Goal: Information Seeking & Learning: Learn about a topic

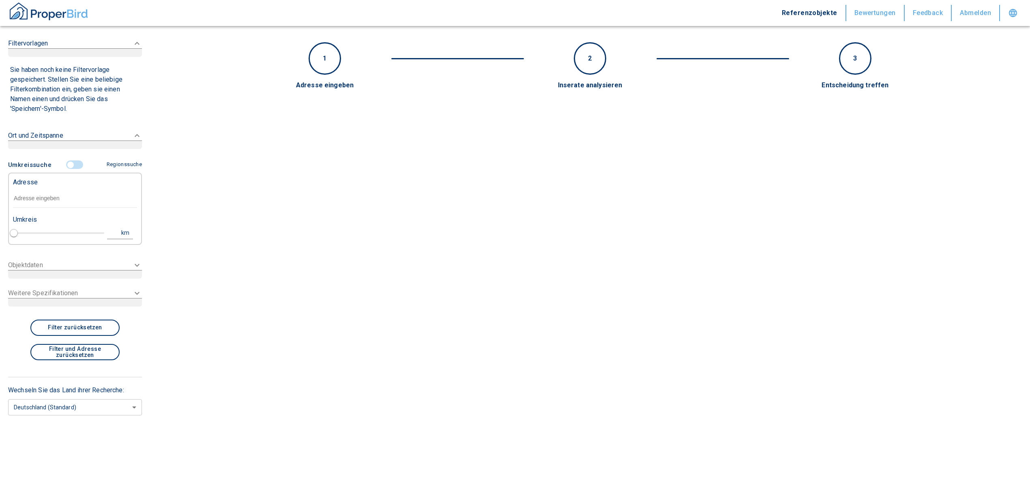
type input "2020"
click at [54, 203] on input "text" at bounding box center [75, 198] width 124 height 19
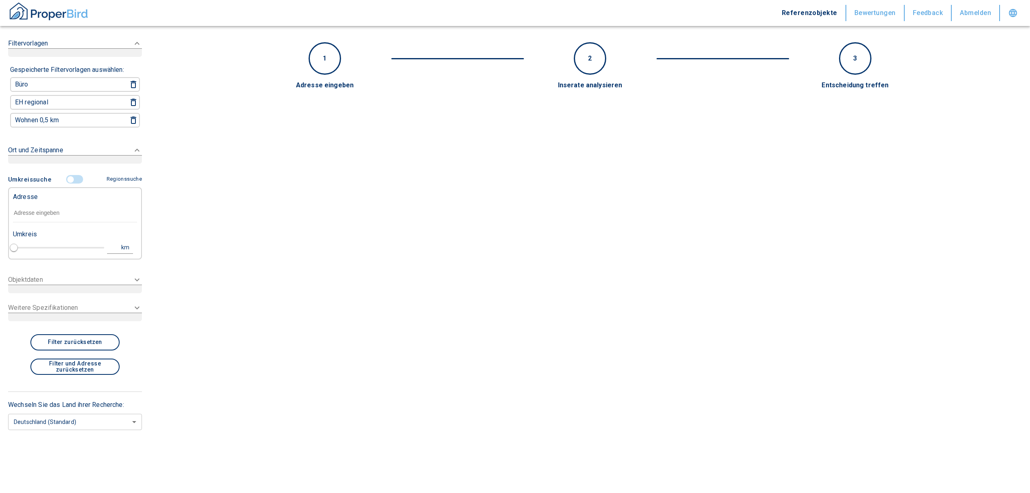
paste input "Dorsten | Westwall 61"
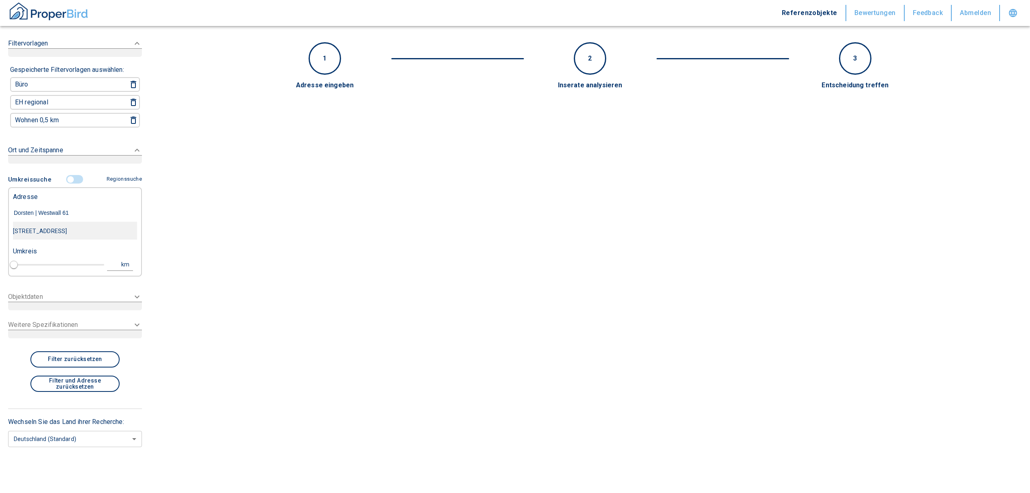
click at [82, 230] on div "[STREET_ADDRESS]" at bounding box center [75, 230] width 124 height 17
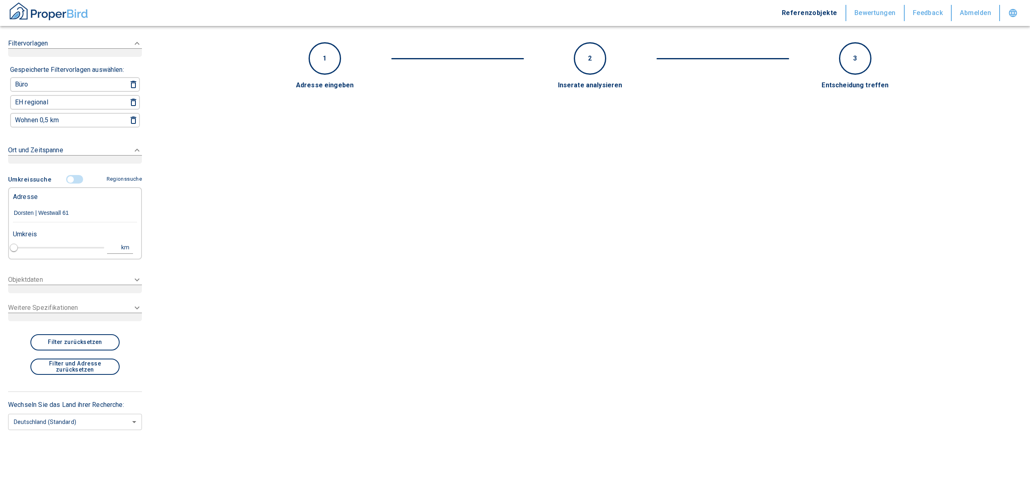
type input "[STREET_ADDRESS]"
type input "1"
type input "2020"
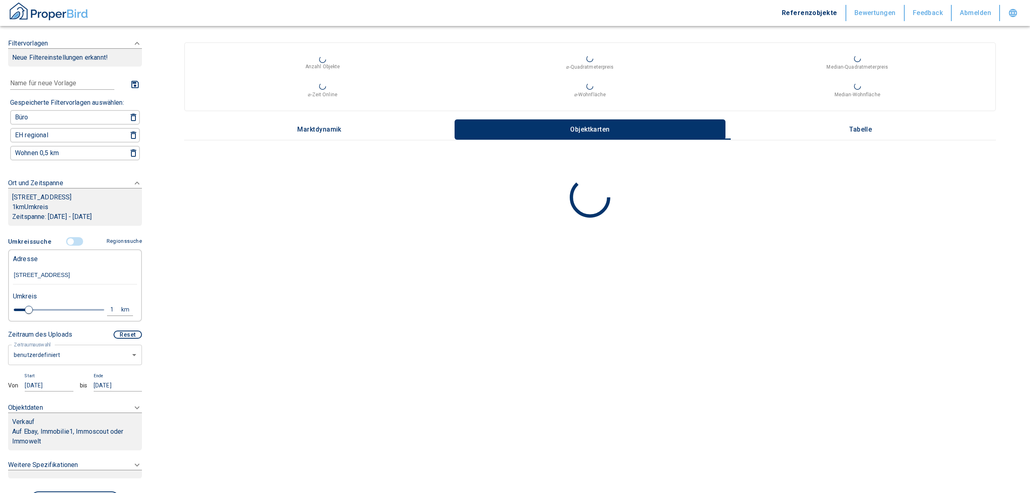
type input "[STREET_ADDRESS]"
click at [52, 359] on body "Referenzobjekte Bewertungen Feedback Abmelden Filtervorlagen Neue Filtereinstel…" at bounding box center [519, 246] width 1039 height 493
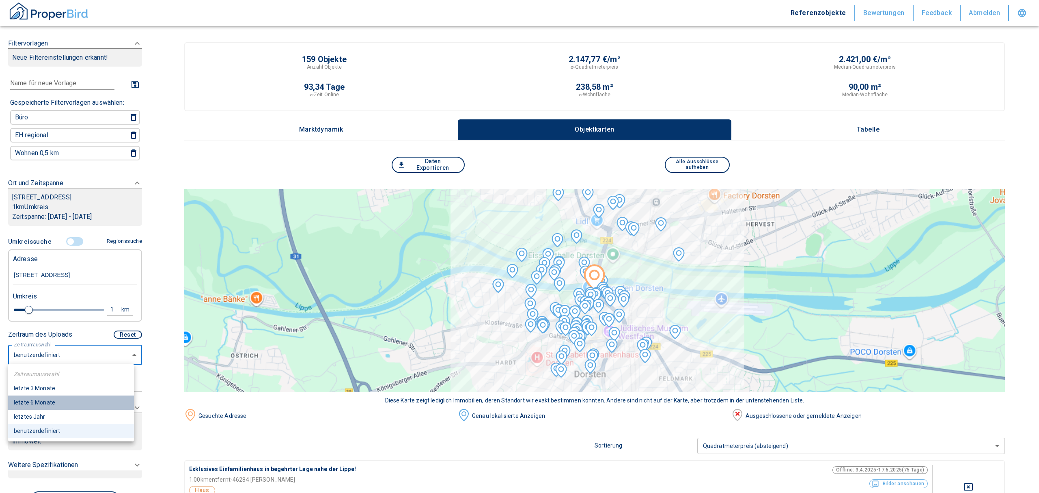
click at [47, 400] on li "letzte 6 Monate" at bounding box center [71, 402] width 126 height 14
type input "2020"
type input "6"
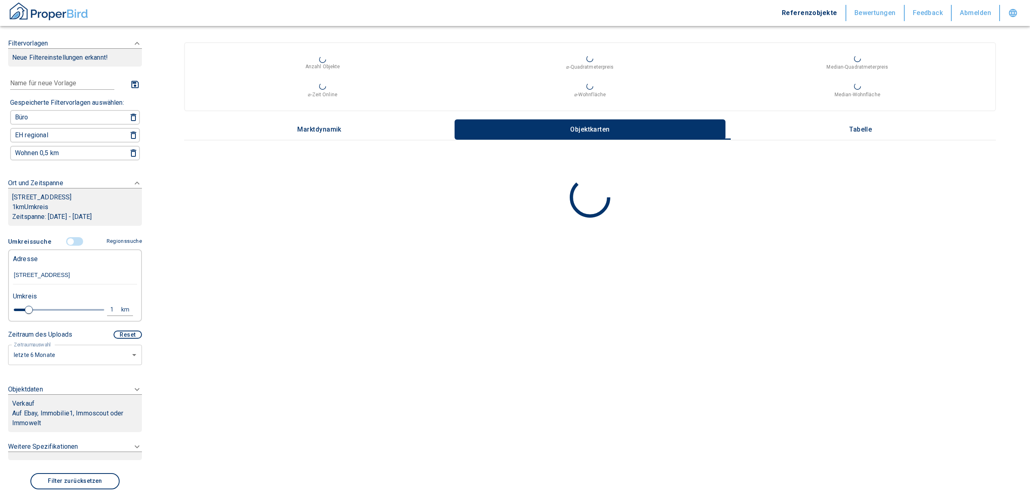
click at [132, 48] on icon at bounding box center [137, 44] width 10 height 10
click at [36, 456] on body "Referenzobjekte Bewertungen Feedback Abmelden Filtervorlagen Neue Filtereinstel…" at bounding box center [519, 246] width 1039 height 493
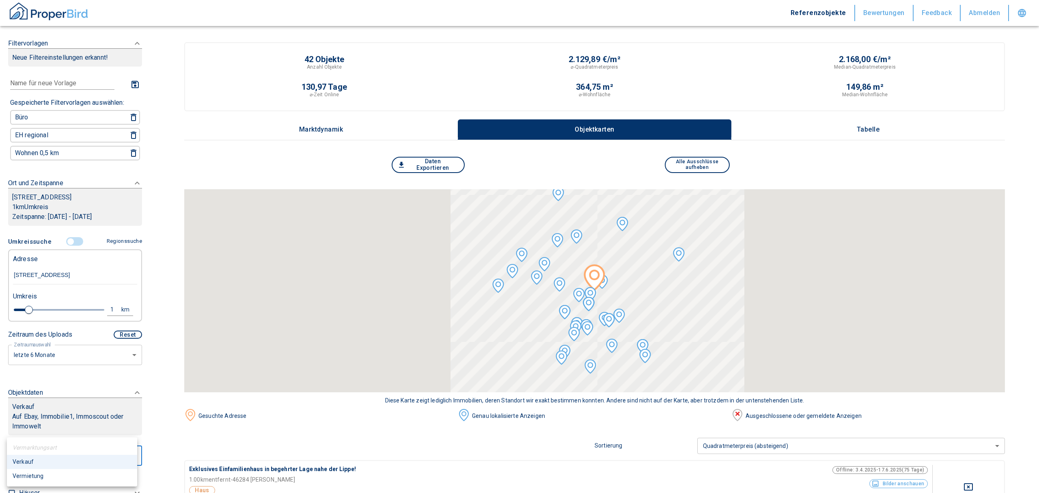
click at [41, 473] on li "Vermietung" at bounding box center [72, 476] width 130 height 14
type input "rent"
type input "2020"
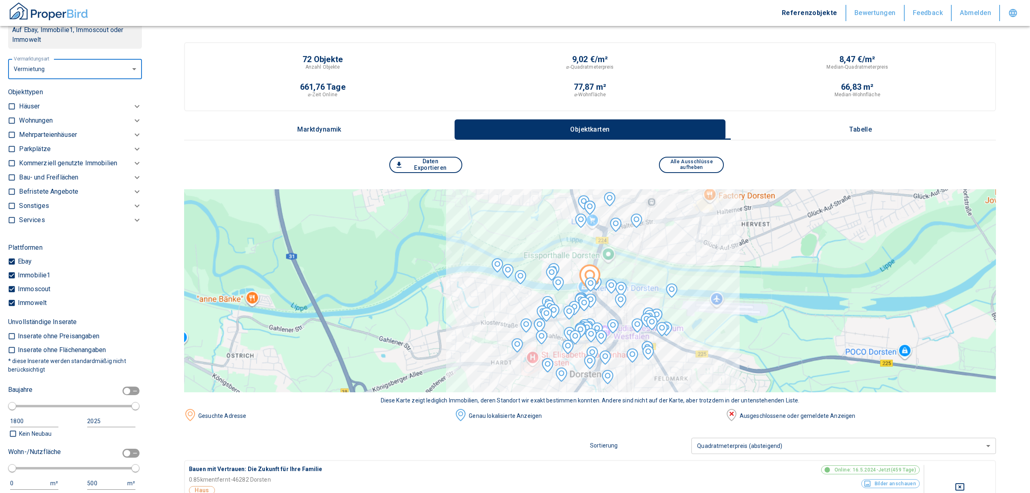
scroll to position [396, 0]
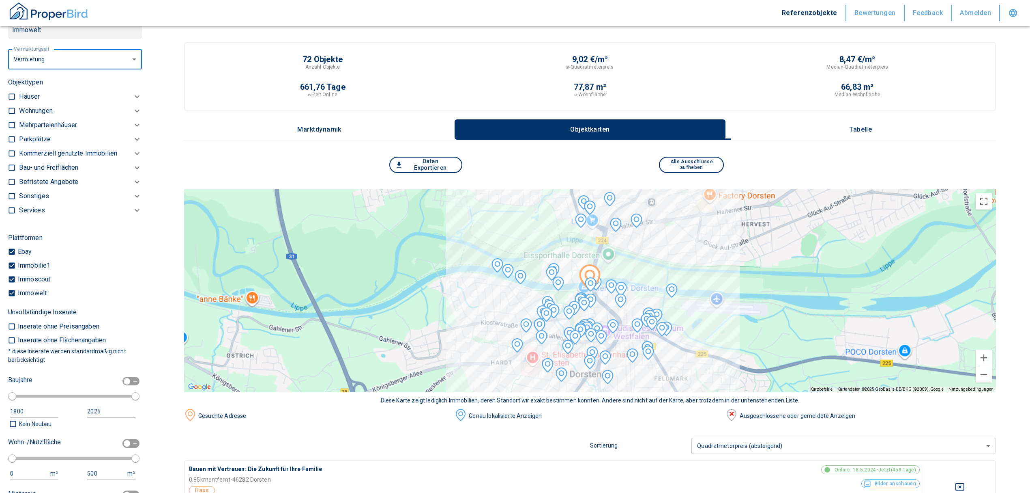
click at [57, 118] on div "Kommerziell genutzte Immobilien" at bounding box center [80, 111] width 123 height 14
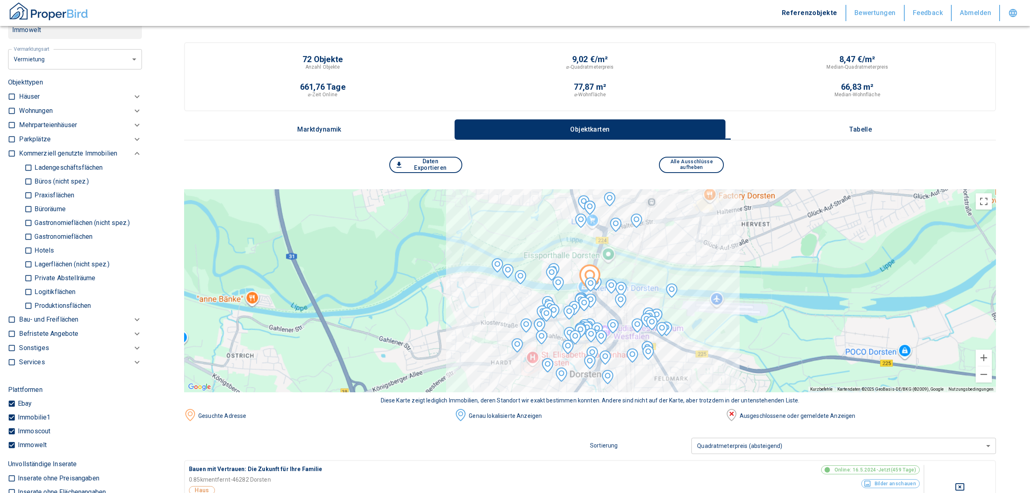
click at [69, 164] on p "Ladengeschäftsflächen" at bounding box center [67, 167] width 70 height 6
click at [32, 164] on input "Ladengeschäftsflächen" at bounding box center [28, 167] width 8 height 14
checkbox input "true"
type input "2020"
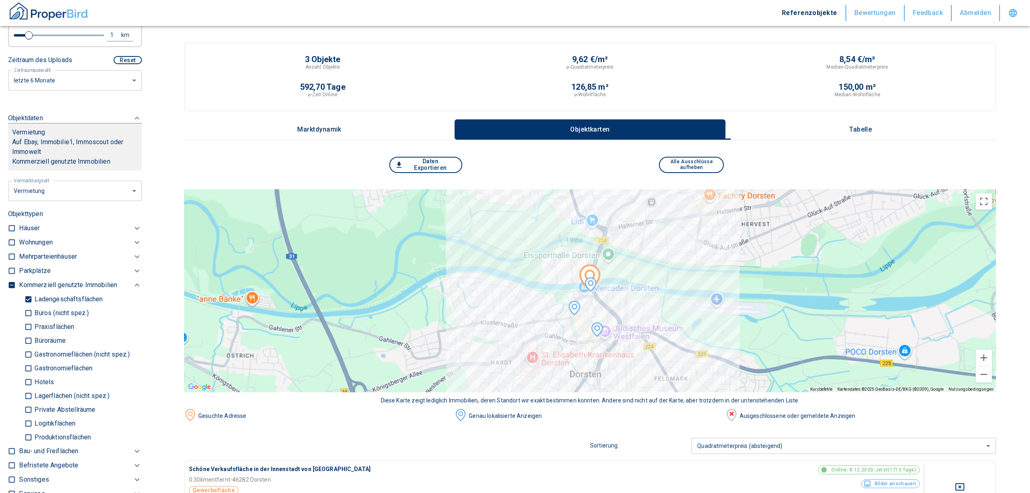
scroll to position [267, 0]
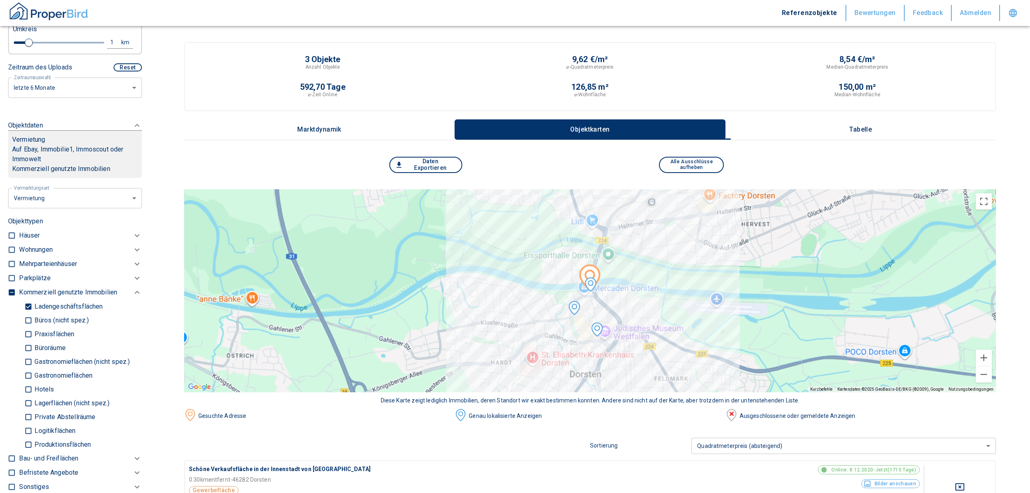
click at [114, 40] on div "1" at bounding box center [116, 42] width 15 height 10
drag, startPoint x: 49, startPoint y: 40, endPoint x: 19, endPoint y: 41, distance: 30.0
click at [19, 41] on div "1 km Neue Suchen" at bounding box center [68, 42] width 124 height 19
type input "5,0"
click at [97, 37] on button "Neue Suchen" at bounding box center [108, 42] width 45 height 11
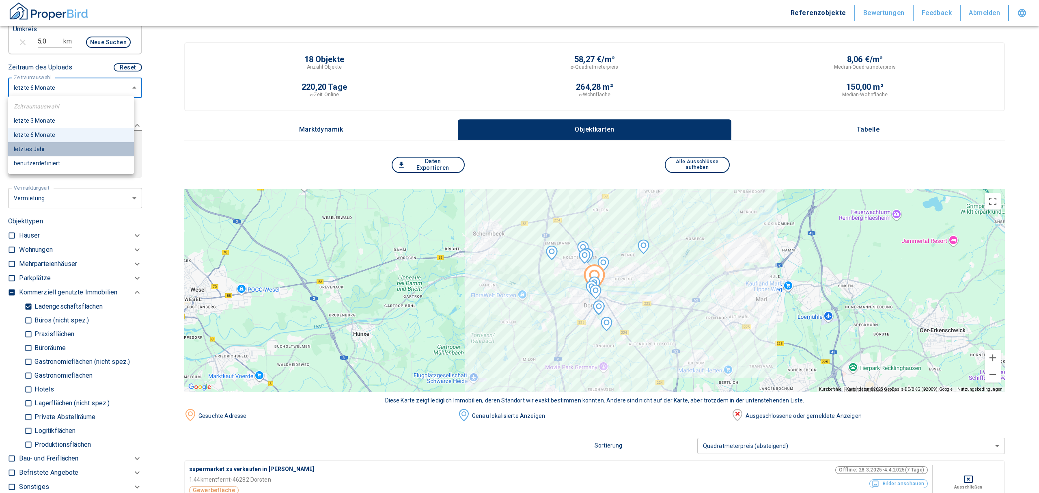
click at [41, 147] on li "letztes Jahr" at bounding box center [71, 149] width 126 height 14
type input "2020"
type input "12"
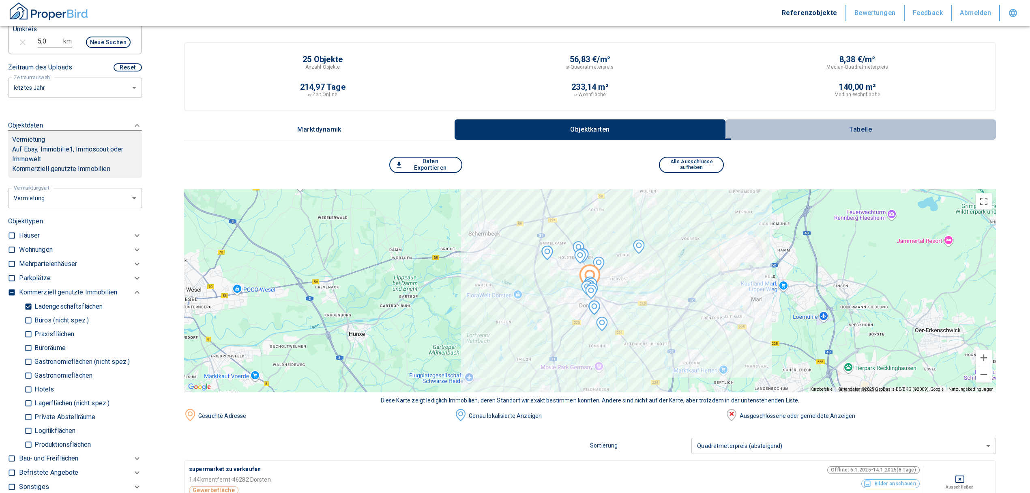
click at [868, 126] on p "Tabelle" at bounding box center [861, 129] width 41 height 7
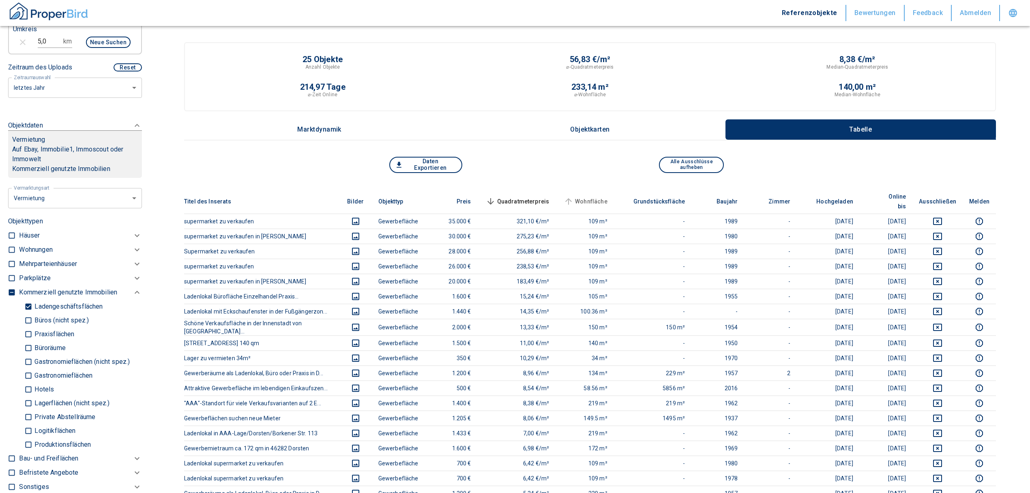
click at [588, 196] on span "Wohnfläche" at bounding box center [584, 201] width 45 height 10
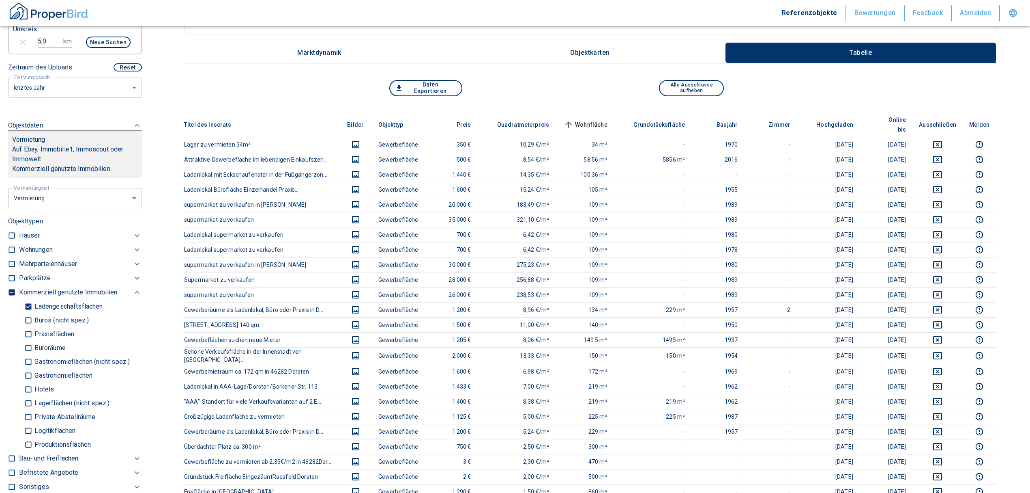
scroll to position [151, 0]
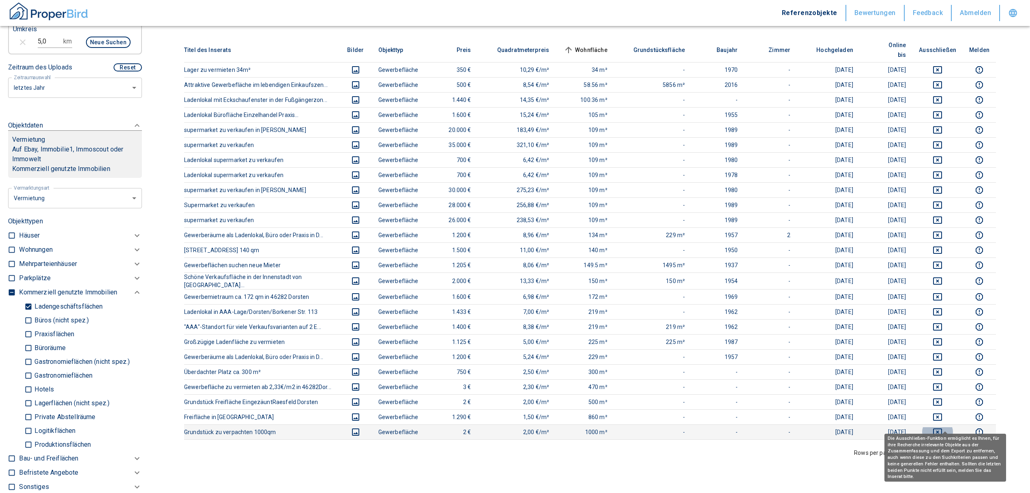
click at [943, 427] on icon "deselect this listing" at bounding box center [938, 432] width 10 height 10
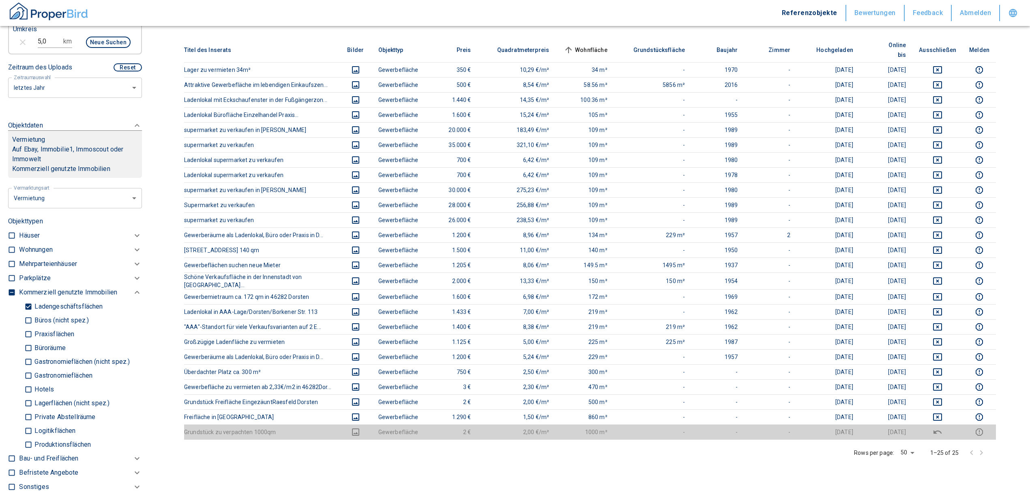
click at [946, 424] on td at bounding box center [938, 431] width 50 height 15
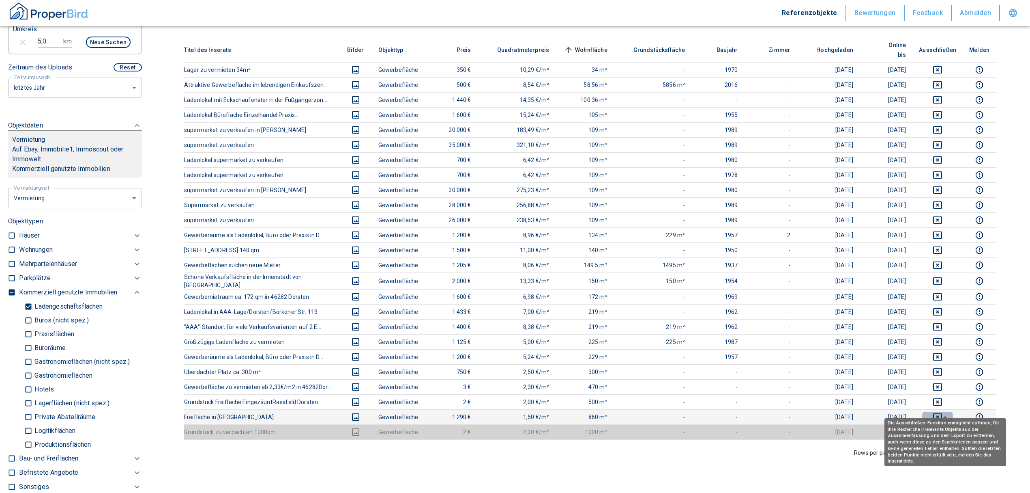
click at [942, 413] on icon "deselect this listing" at bounding box center [937, 416] width 9 height 7
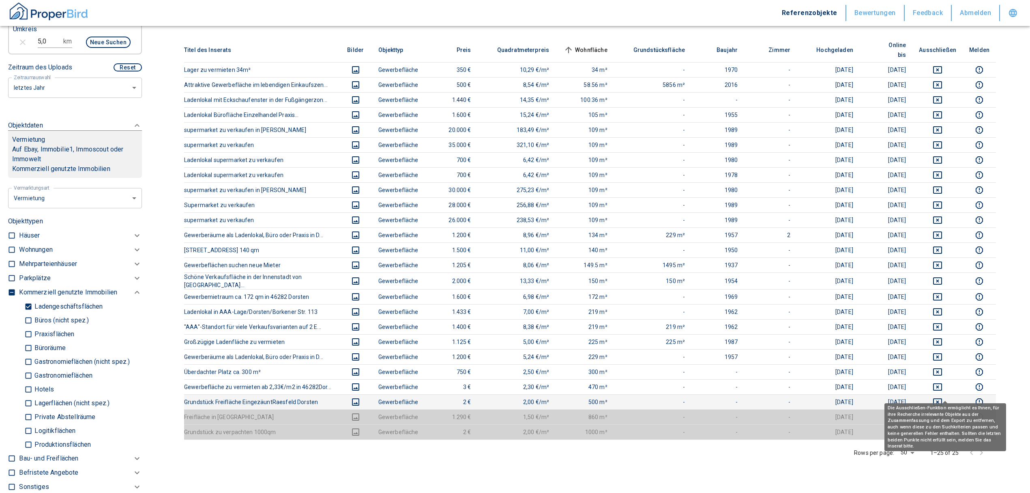
click at [942, 398] on icon "deselect this listing" at bounding box center [937, 401] width 9 height 7
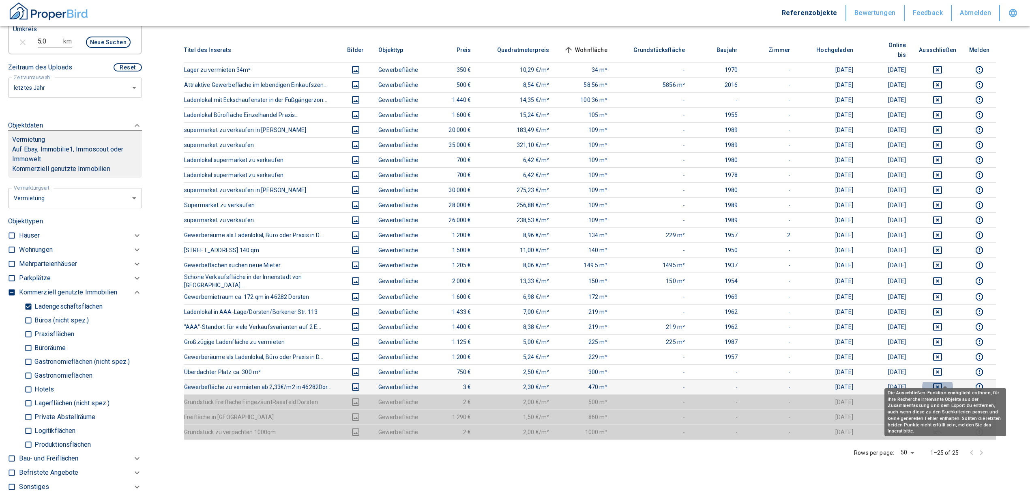
click at [942, 383] on icon "deselect this listing" at bounding box center [937, 386] width 9 height 7
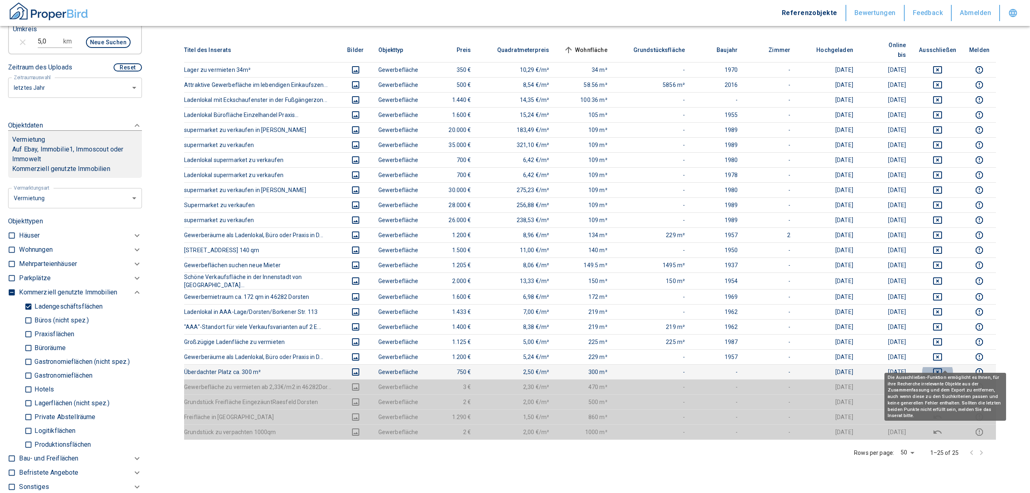
click at [943, 367] on icon "deselect this listing" at bounding box center [938, 372] width 10 height 10
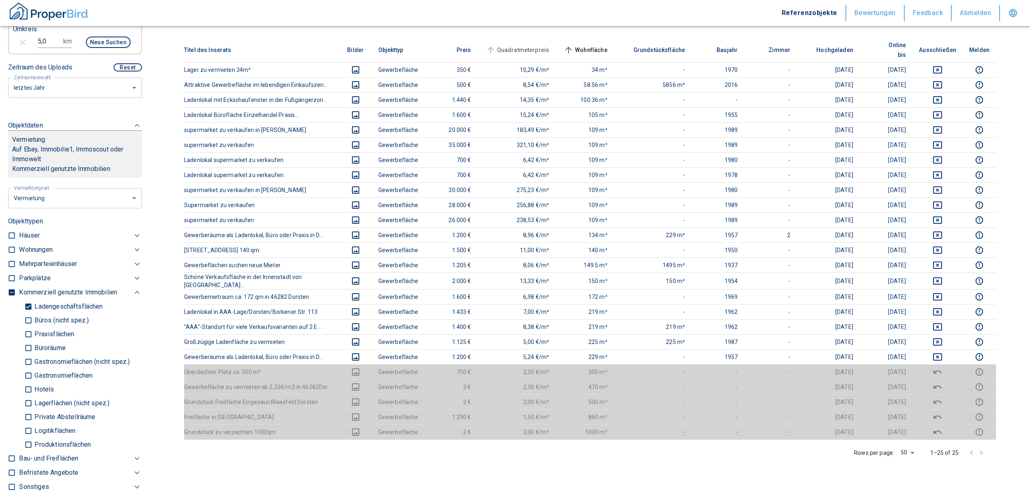
click at [526, 48] on span "Quadratmeterpreis" at bounding box center [516, 50] width 65 height 10
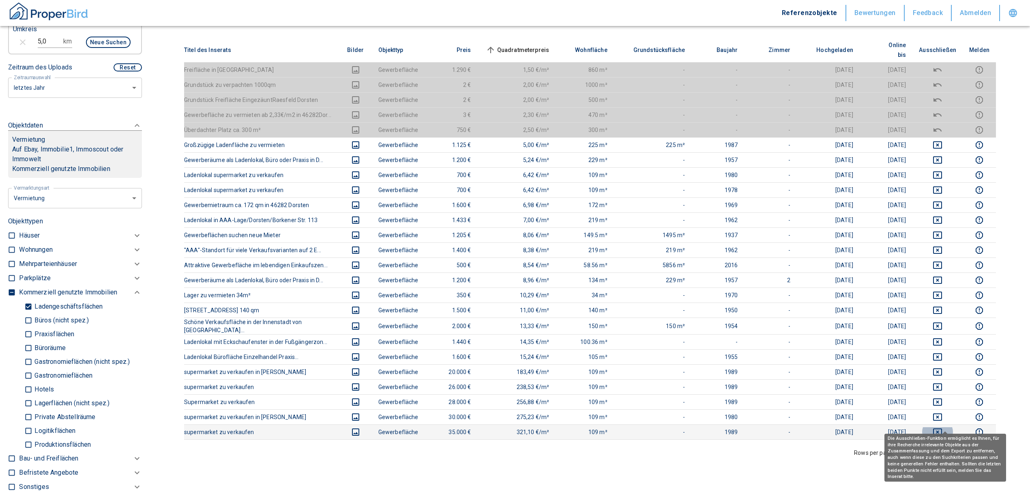
click at [940, 427] on button "deselect this listing" at bounding box center [937, 432] width 37 height 10
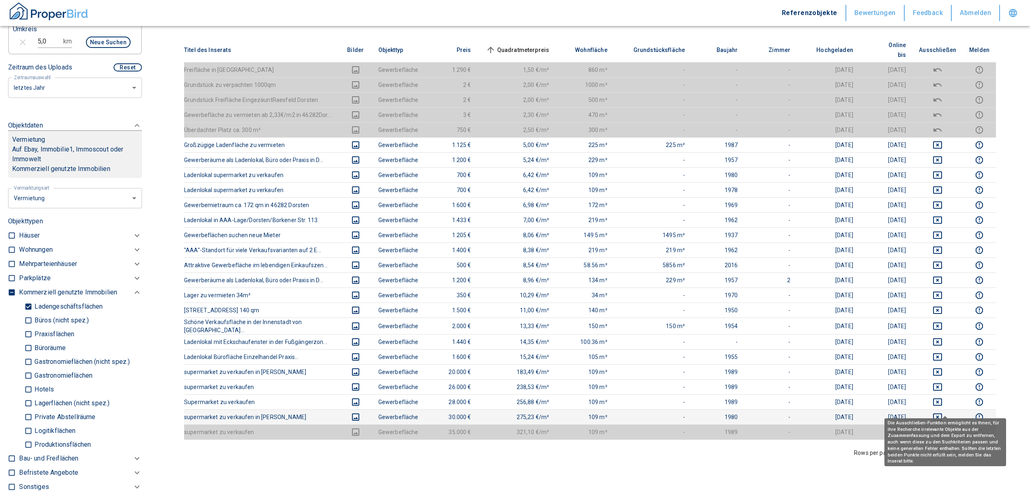
click at [942, 413] on icon "deselect this listing" at bounding box center [937, 416] width 9 height 7
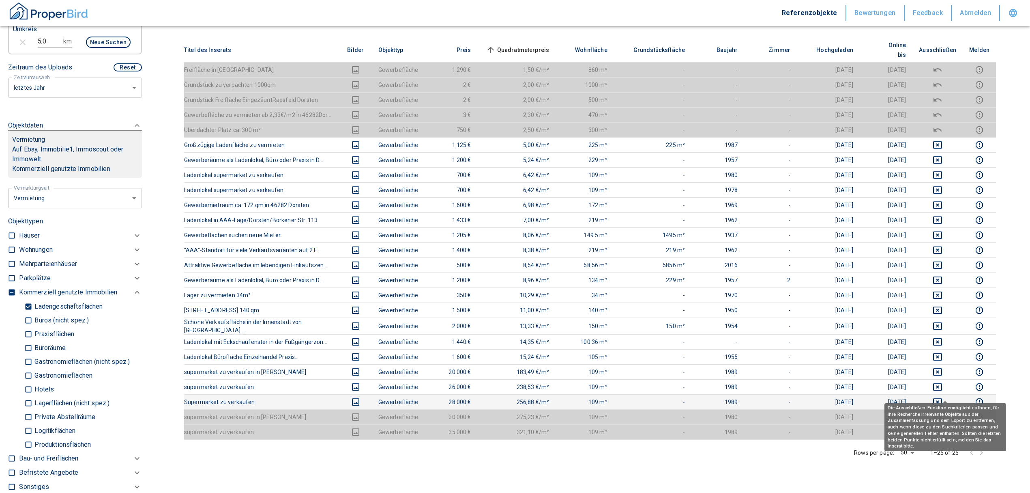
click at [943, 397] on icon "deselect this listing" at bounding box center [938, 402] width 10 height 10
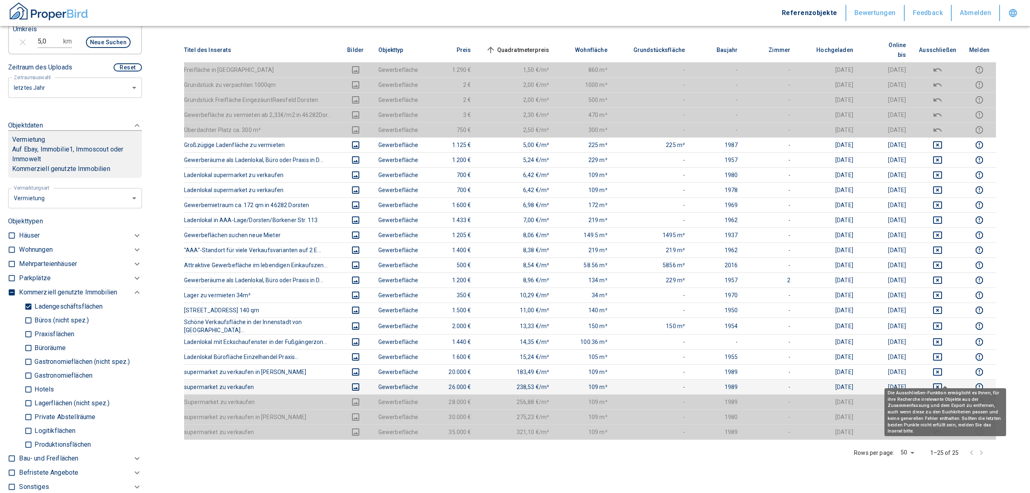
click at [942, 383] on icon "deselect this listing" at bounding box center [937, 386] width 9 height 7
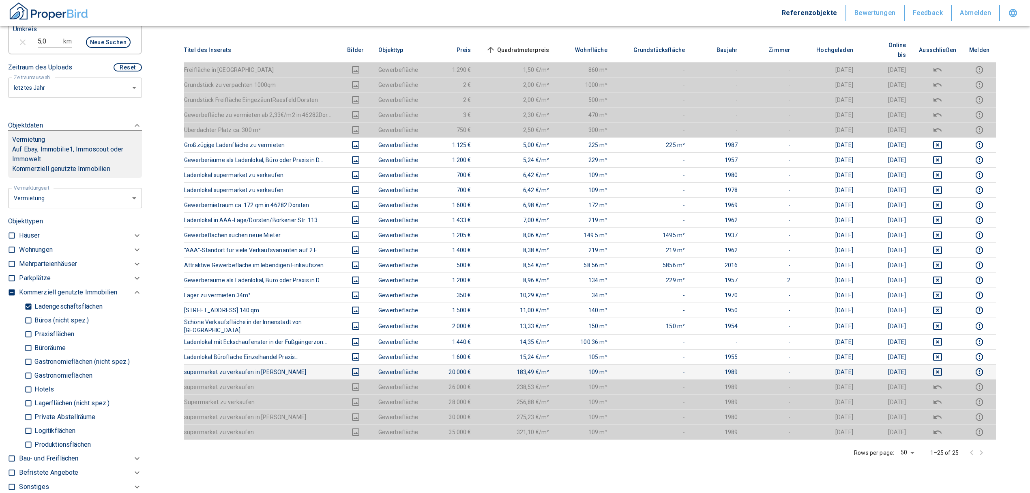
click at [947, 364] on td at bounding box center [938, 371] width 50 height 15
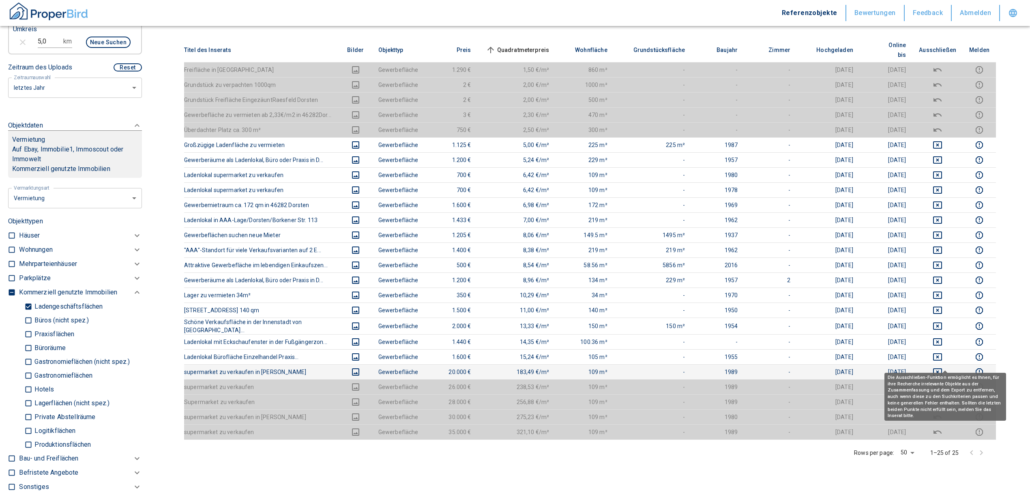
click at [942, 368] on icon "deselect this listing" at bounding box center [937, 371] width 9 height 7
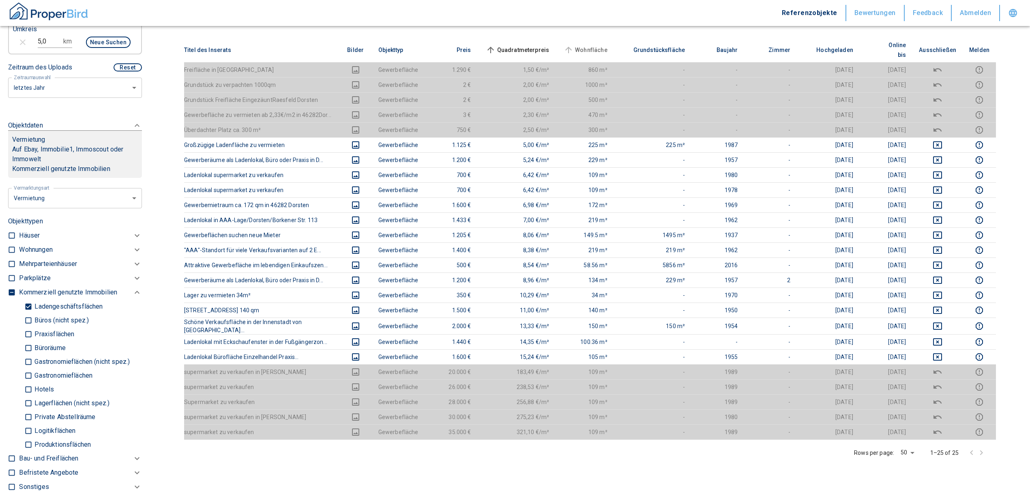
click at [594, 45] on span "Wohnfläche" at bounding box center [584, 50] width 45 height 10
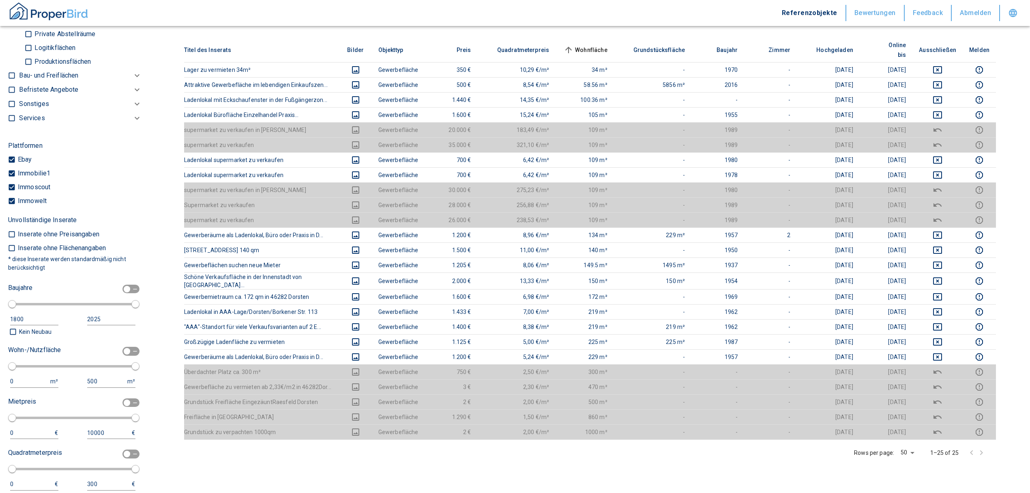
scroll to position [699, 0]
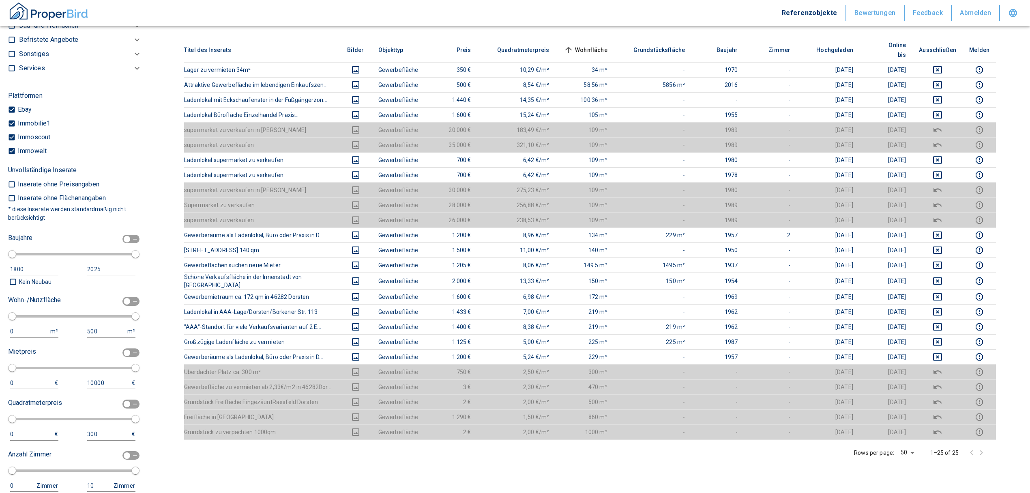
click at [12, 327] on div "0 m²" at bounding box center [36, 331] width 52 height 12
click at [124, 302] on input "checkbox" at bounding box center [127, 301] width 24 height 9
checkbox input "true"
type input "2020"
type input "50"
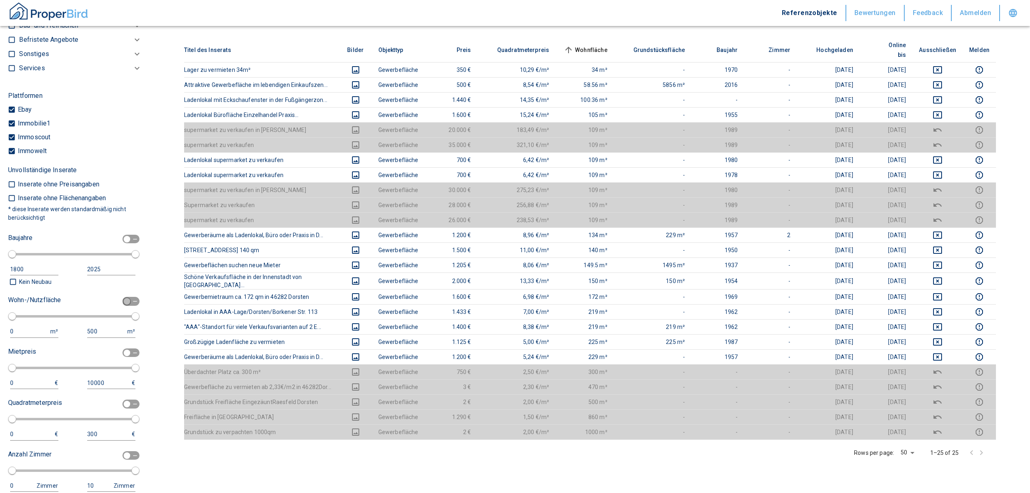
type input "150"
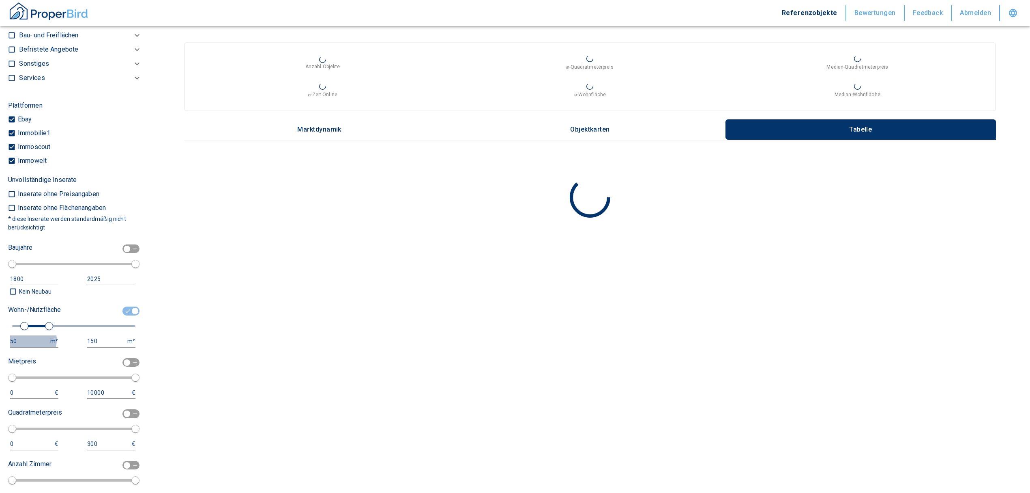
click at [27, 338] on div "50" at bounding box center [26, 341] width 32 height 10
drag, startPoint x: 23, startPoint y: 335, endPoint x: 2, endPoint y: 337, distance: 20.8
click at [2, 337] on div "Filtervorlagen Neue Filtereinstellungen erkannt! Name für neue Vorlage x Gespei…" at bounding box center [75, 246] width 150 height 493
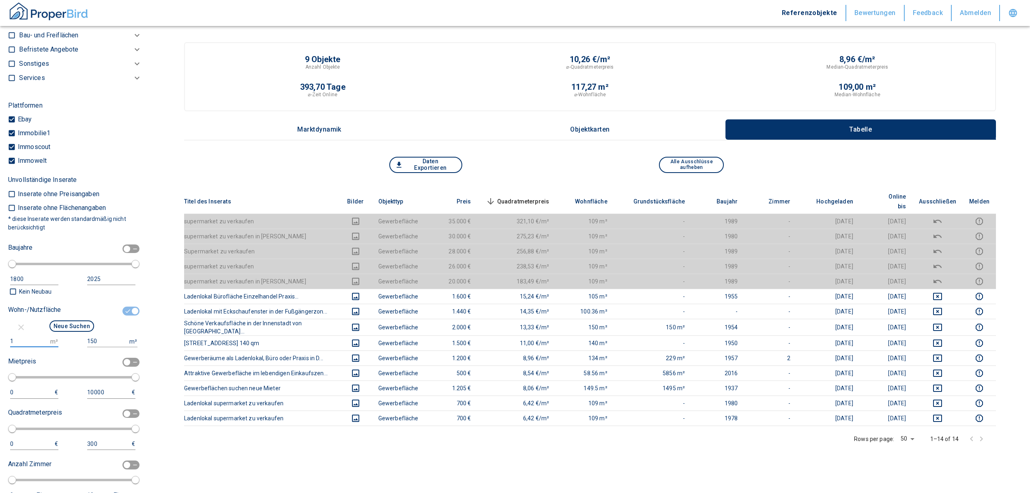
type input "1"
click at [108, 342] on input "150" at bounding box center [106, 341] width 39 height 12
click at [77, 322] on button "Neue Suchen" at bounding box center [71, 325] width 45 height 11
type input "2020"
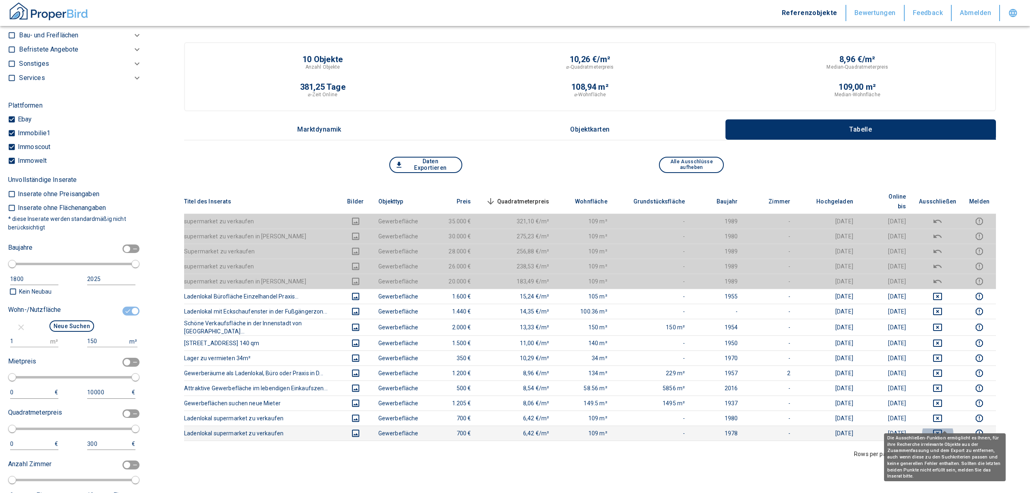
click at [943, 428] on icon "deselect this listing" at bounding box center [938, 433] width 10 height 10
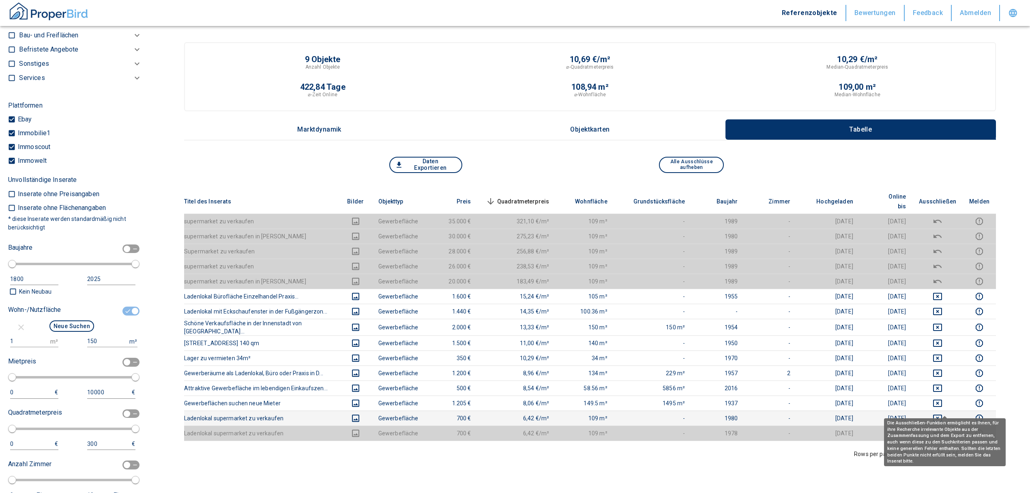
click at [943, 413] on icon "deselect this listing" at bounding box center [938, 418] width 10 height 10
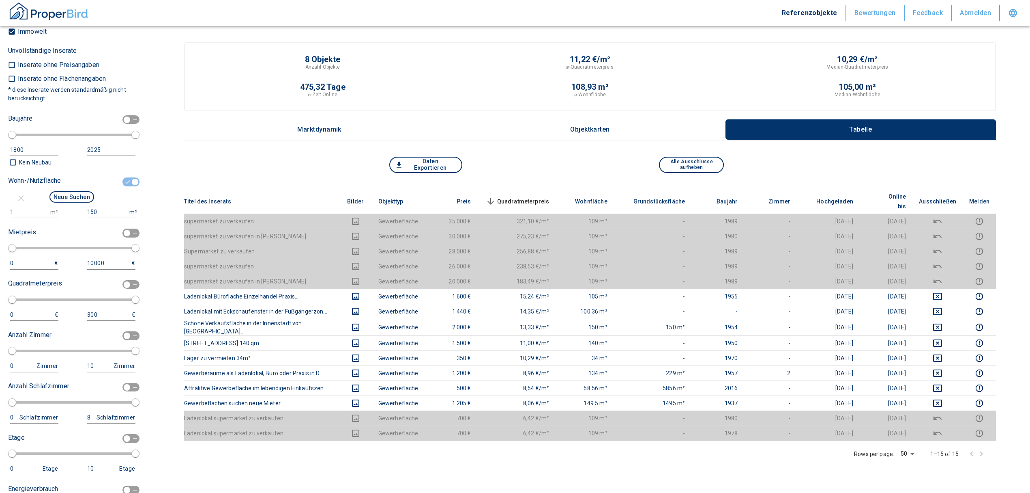
scroll to position [831, 0]
click at [30, 207] on input "1" at bounding box center [28, 210] width 37 height 12
type input "150"
click at [101, 206] on input "150" at bounding box center [106, 210] width 39 height 12
type input "1500000"
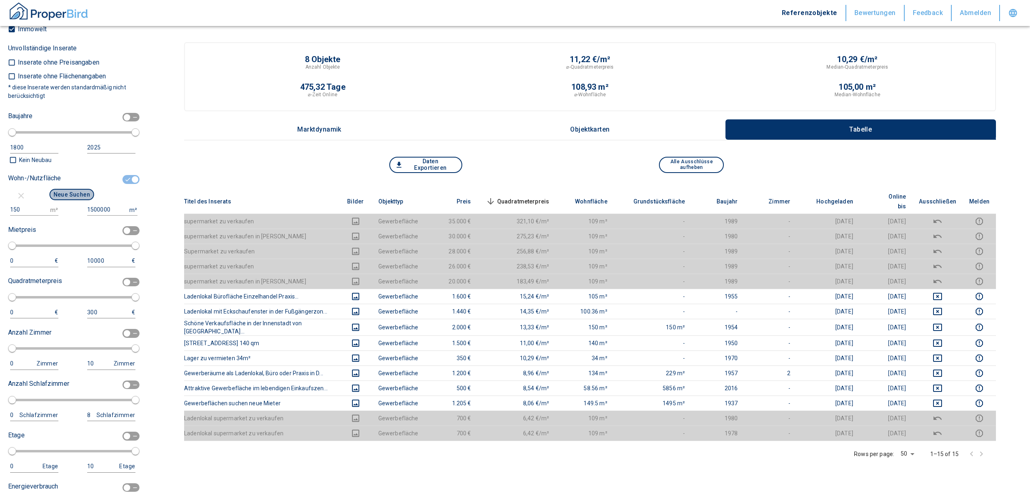
click at [73, 196] on button "Neue Suchen" at bounding box center [71, 194] width 45 height 11
type input "2020"
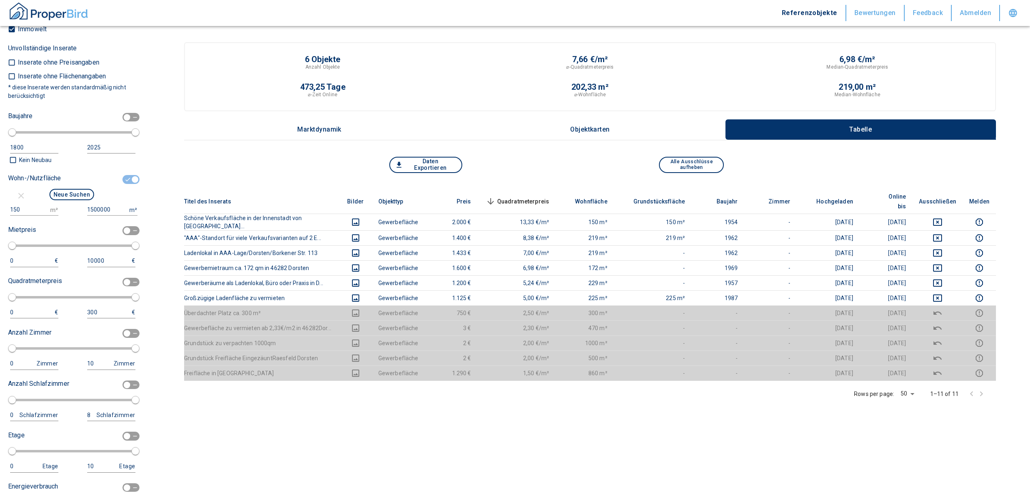
scroll to position [831, 0]
